Goal: Task Accomplishment & Management: Manage account settings

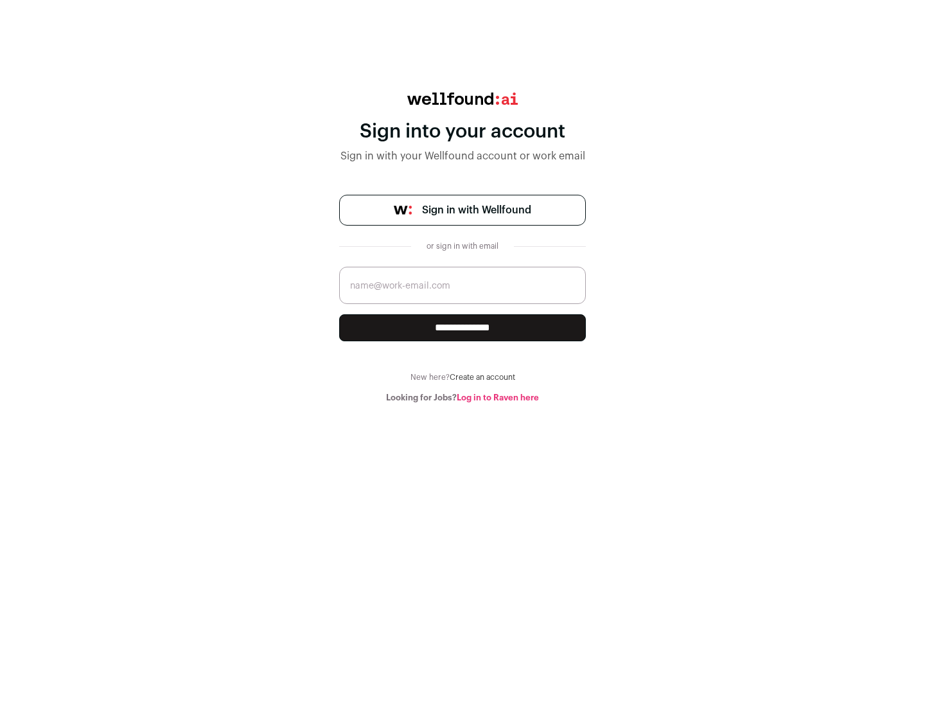
click at [476, 210] on span "Sign in with Wellfound" at bounding box center [476, 209] width 109 height 15
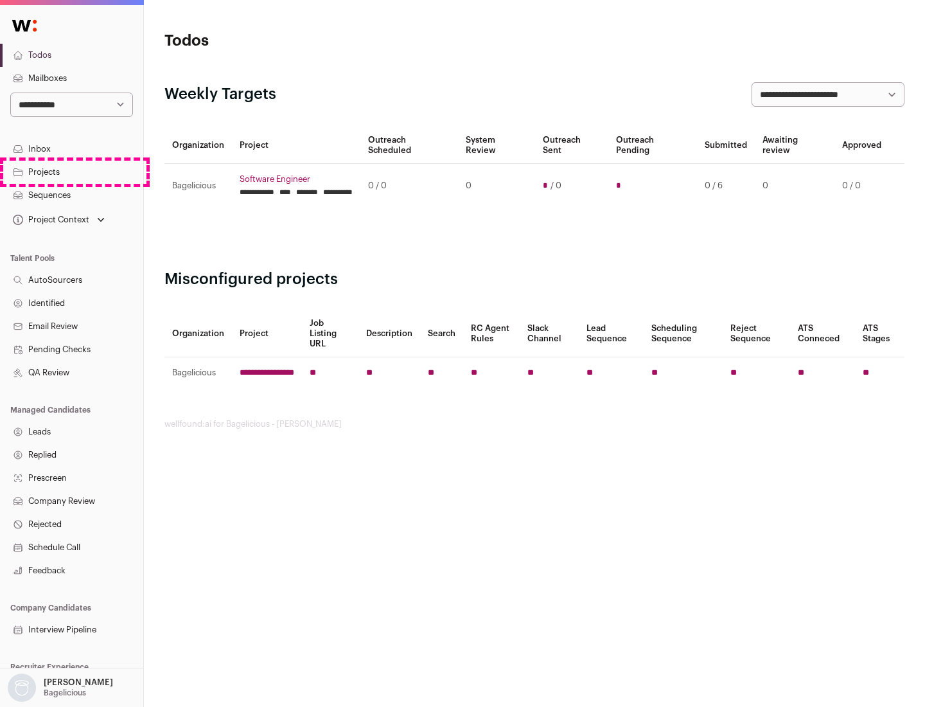
click at [71, 172] on link "Projects" at bounding box center [71, 172] width 143 height 23
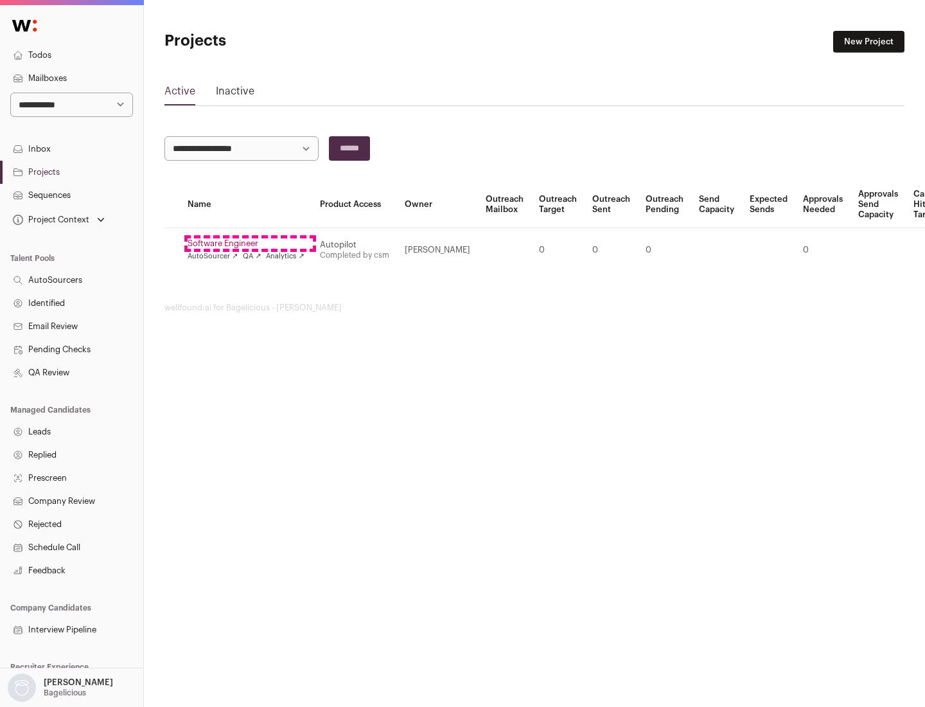
click at [250, 244] on link "Software Engineer" at bounding box center [246, 243] width 117 height 10
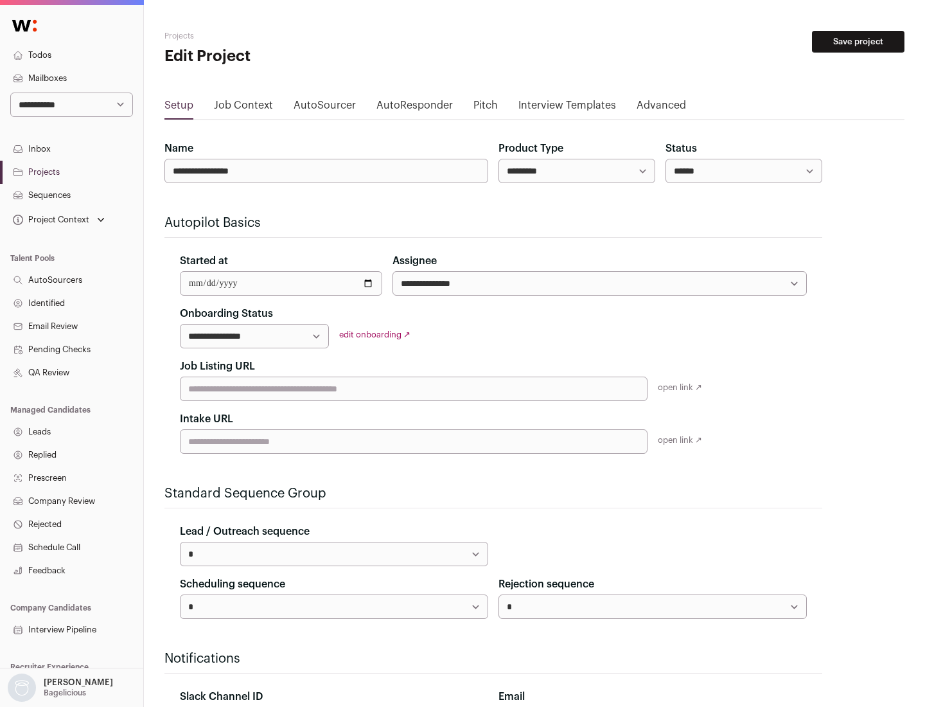
click at [858, 42] on button "Save project" at bounding box center [858, 42] width 93 height 22
